Goal: Information Seeking & Learning: Learn about a topic

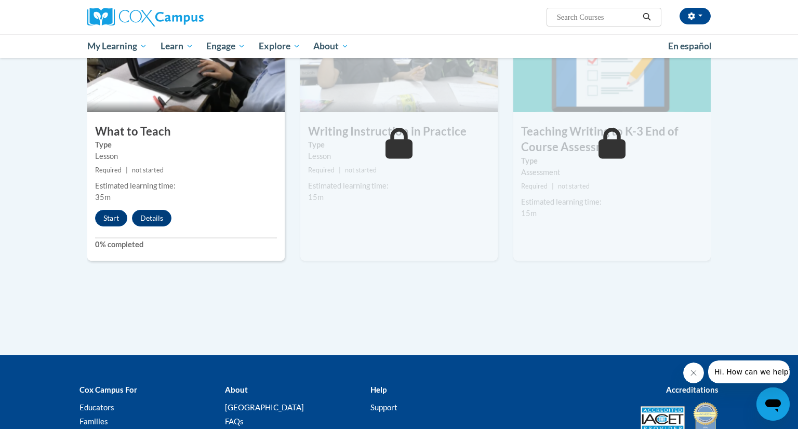
scroll to position [539, 0]
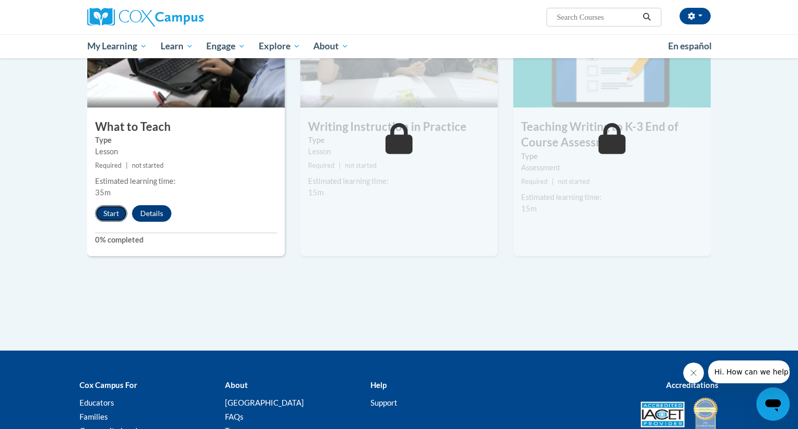
click at [113, 216] on button "Start" at bounding box center [111, 213] width 32 height 17
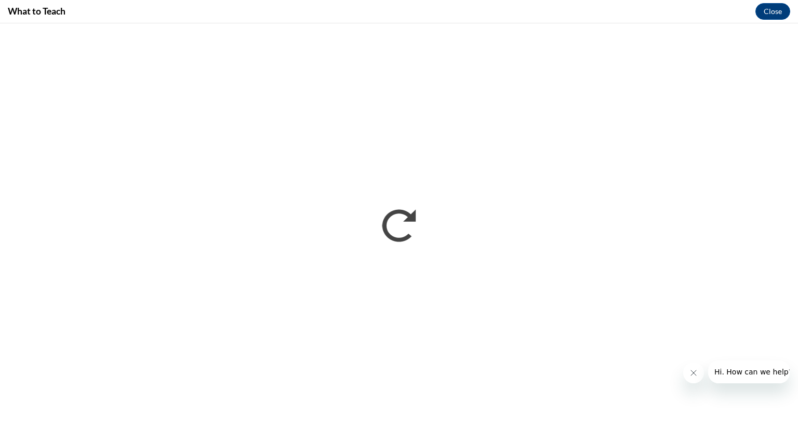
scroll to position [0, 0]
